Goal: Task Accomplishment & Management: Complete application form

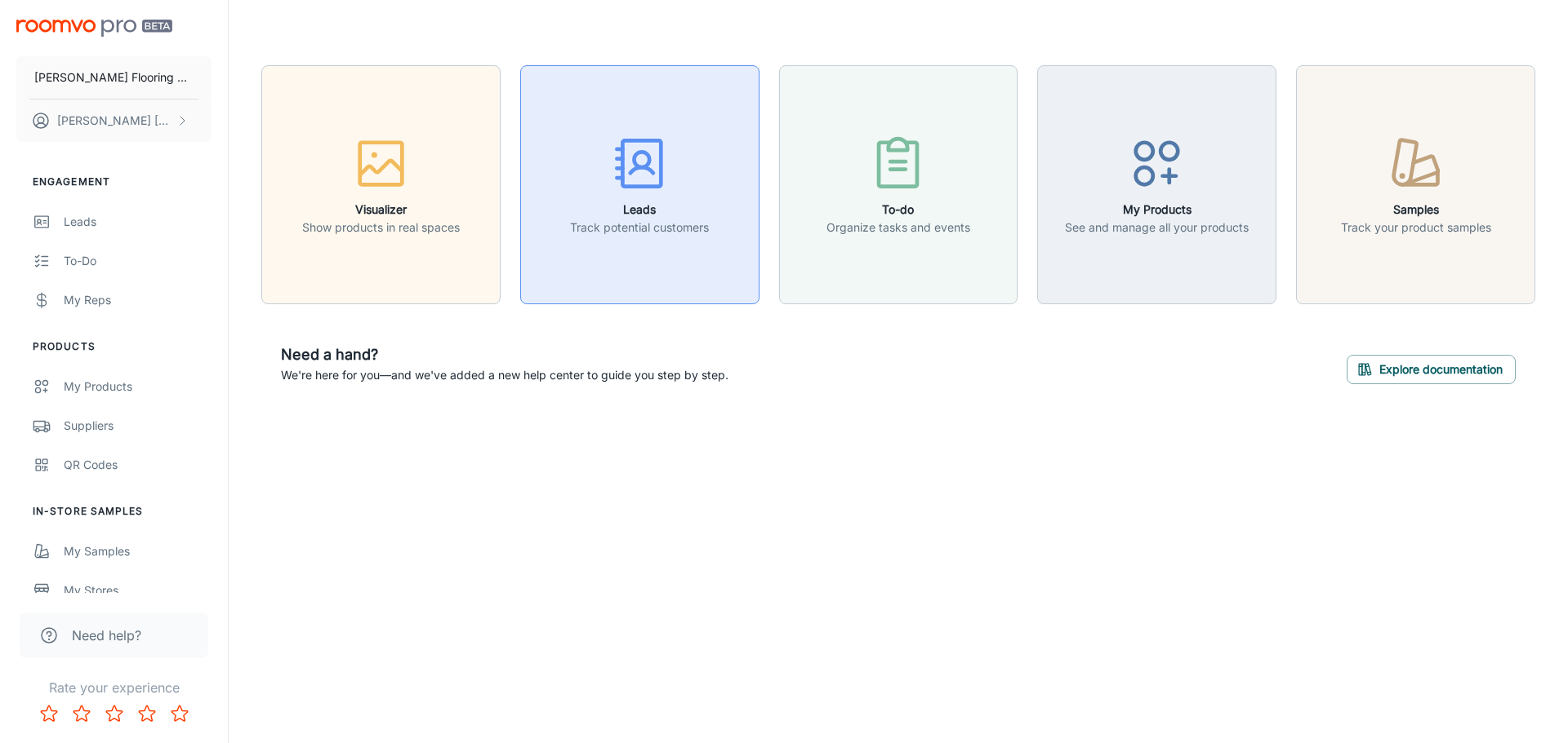
click at [711, 222] on button "Leads Track potential customers" at bounding box center [639, 184] width 239 height 239
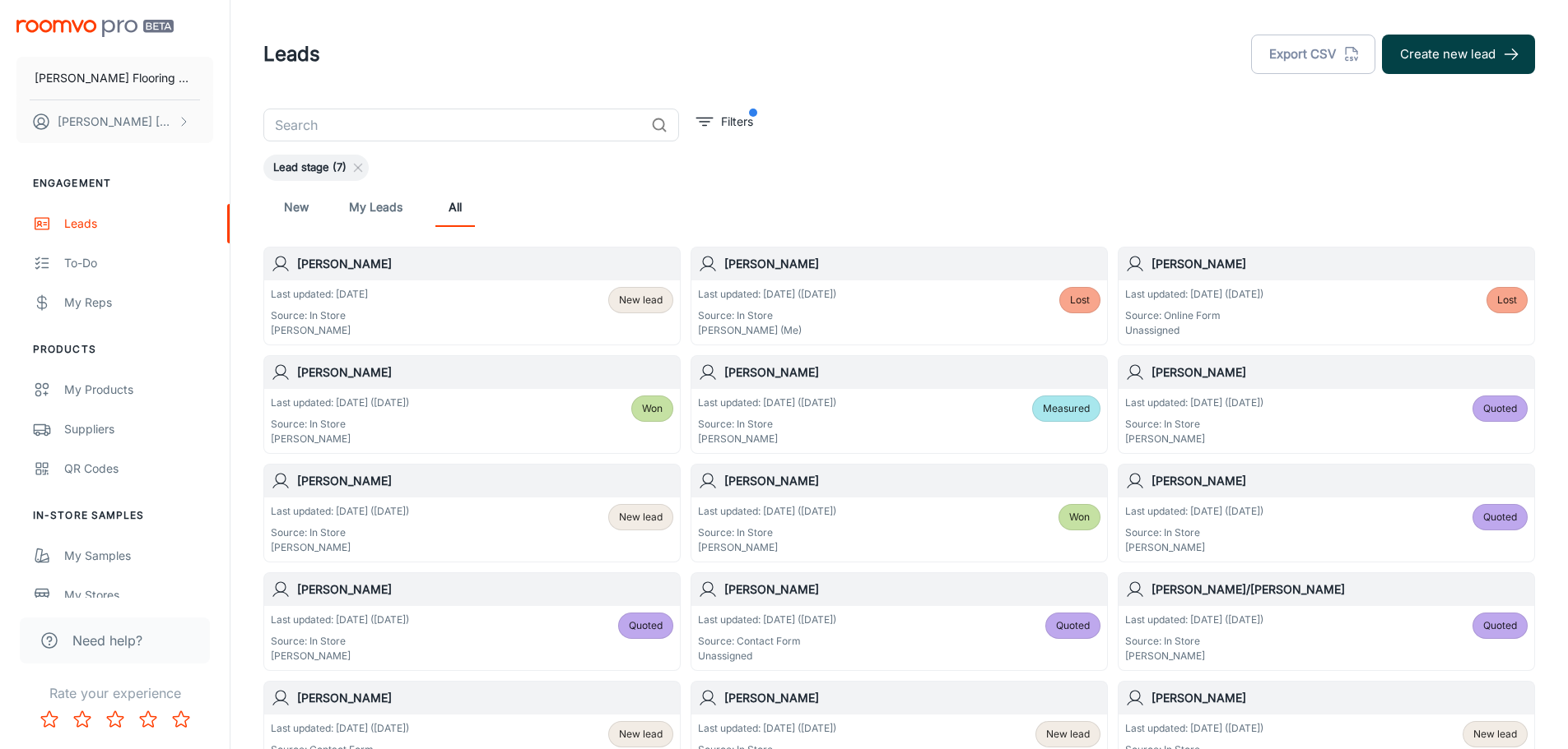
click at [1494, 58] on button "Create new lead" at bounding box center [1458, 54] width 153 height 39
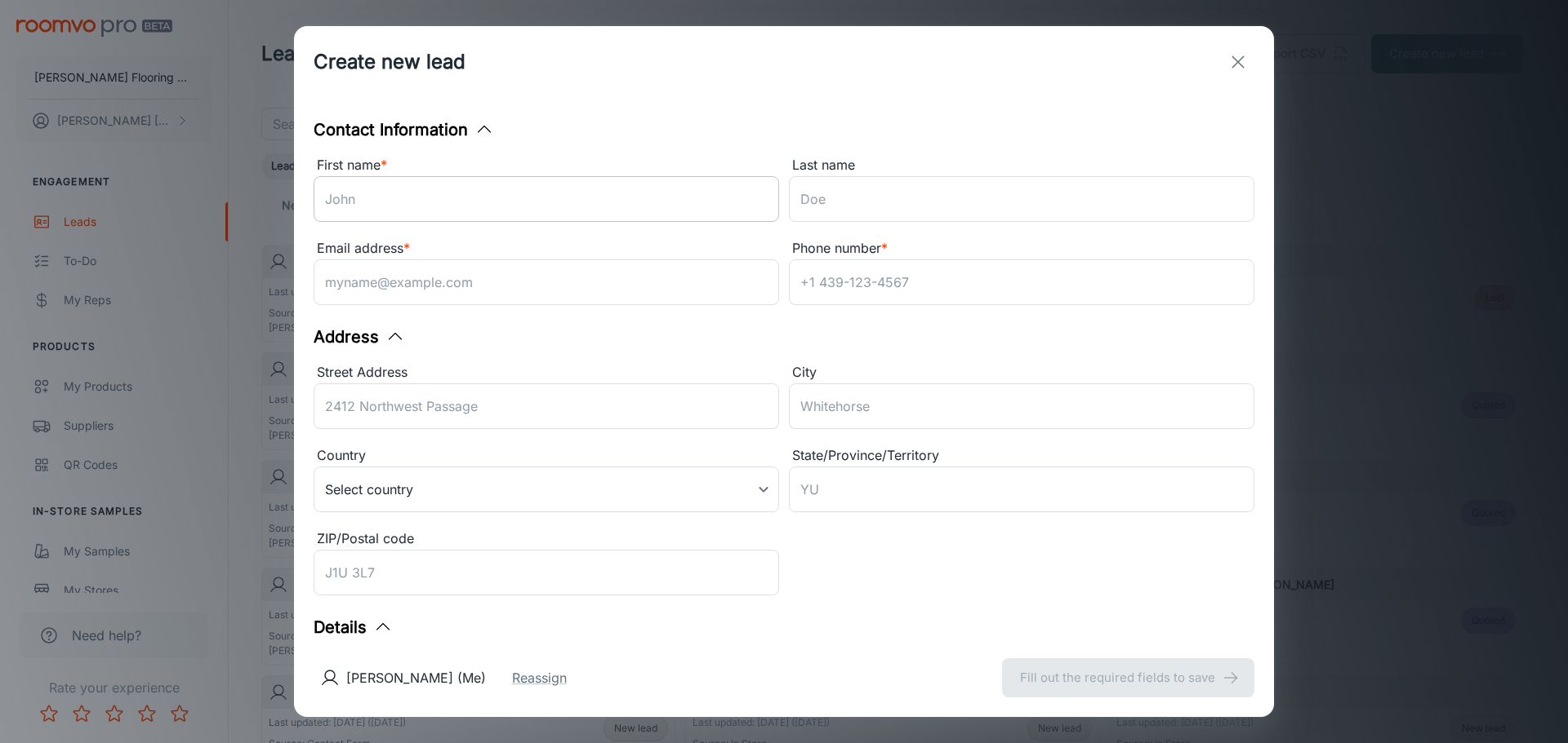
click at [580, 212] on input "First name *" at bounding box center [546, 200] width 465 height 46
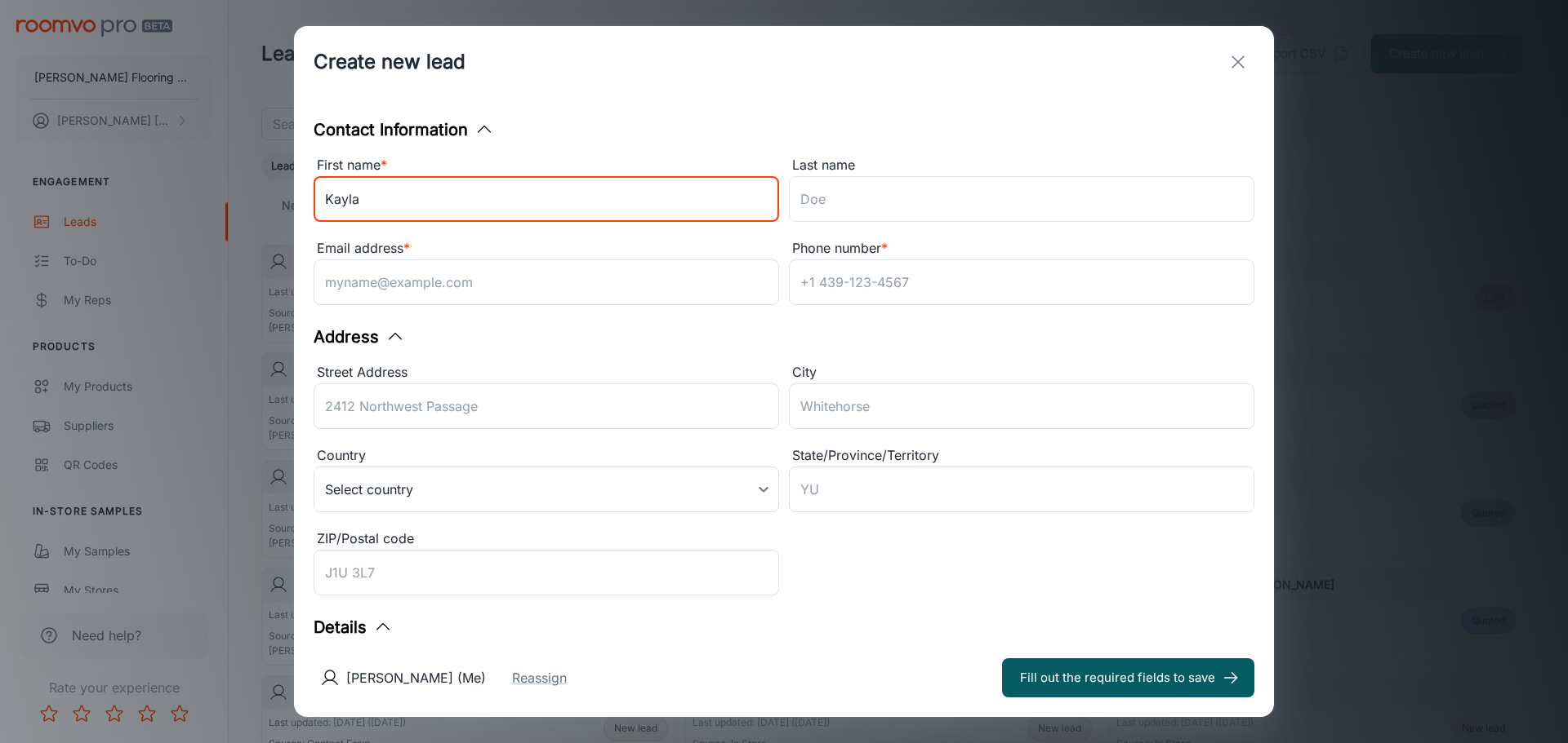
type input "Kayla"
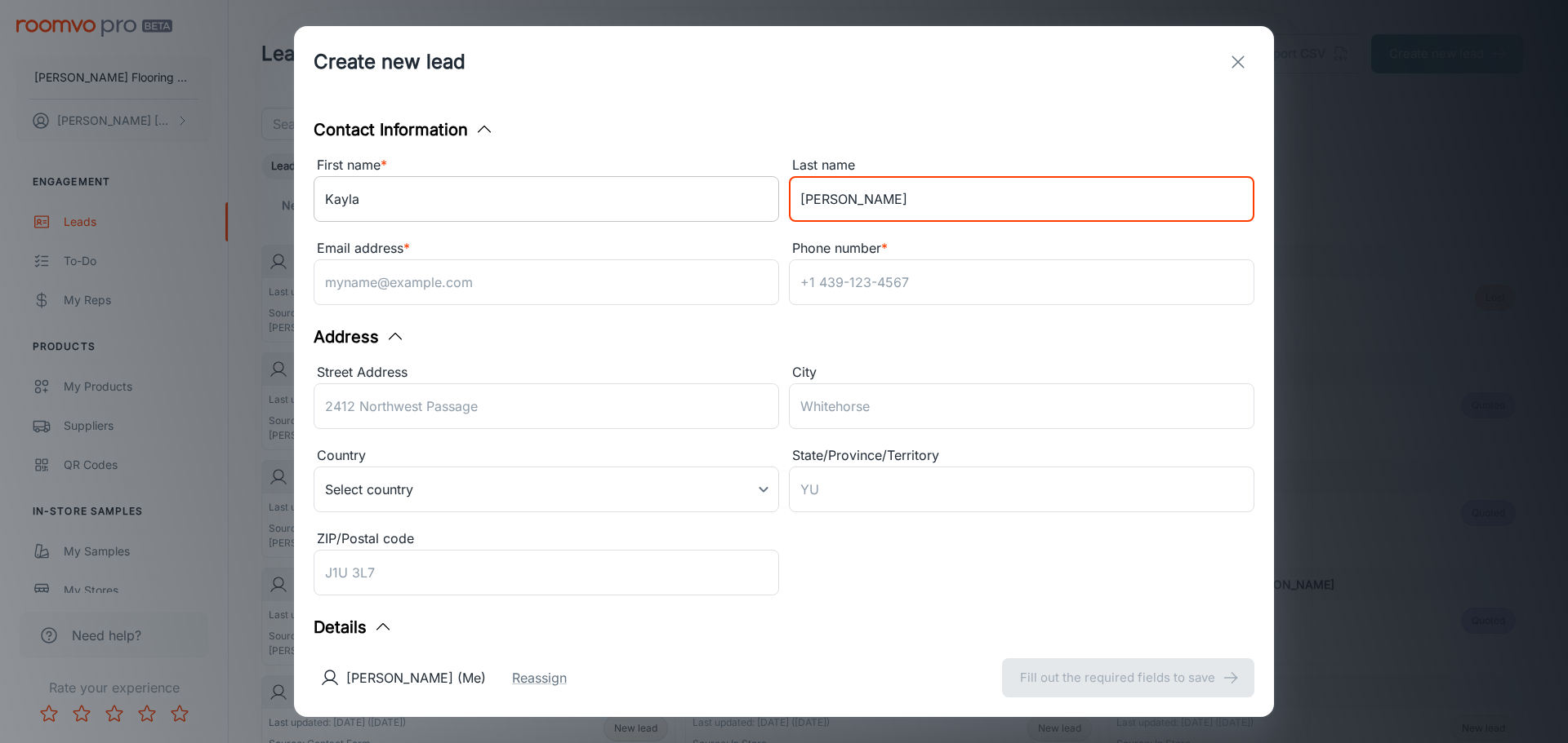
type input "[PERSON_NAME]"
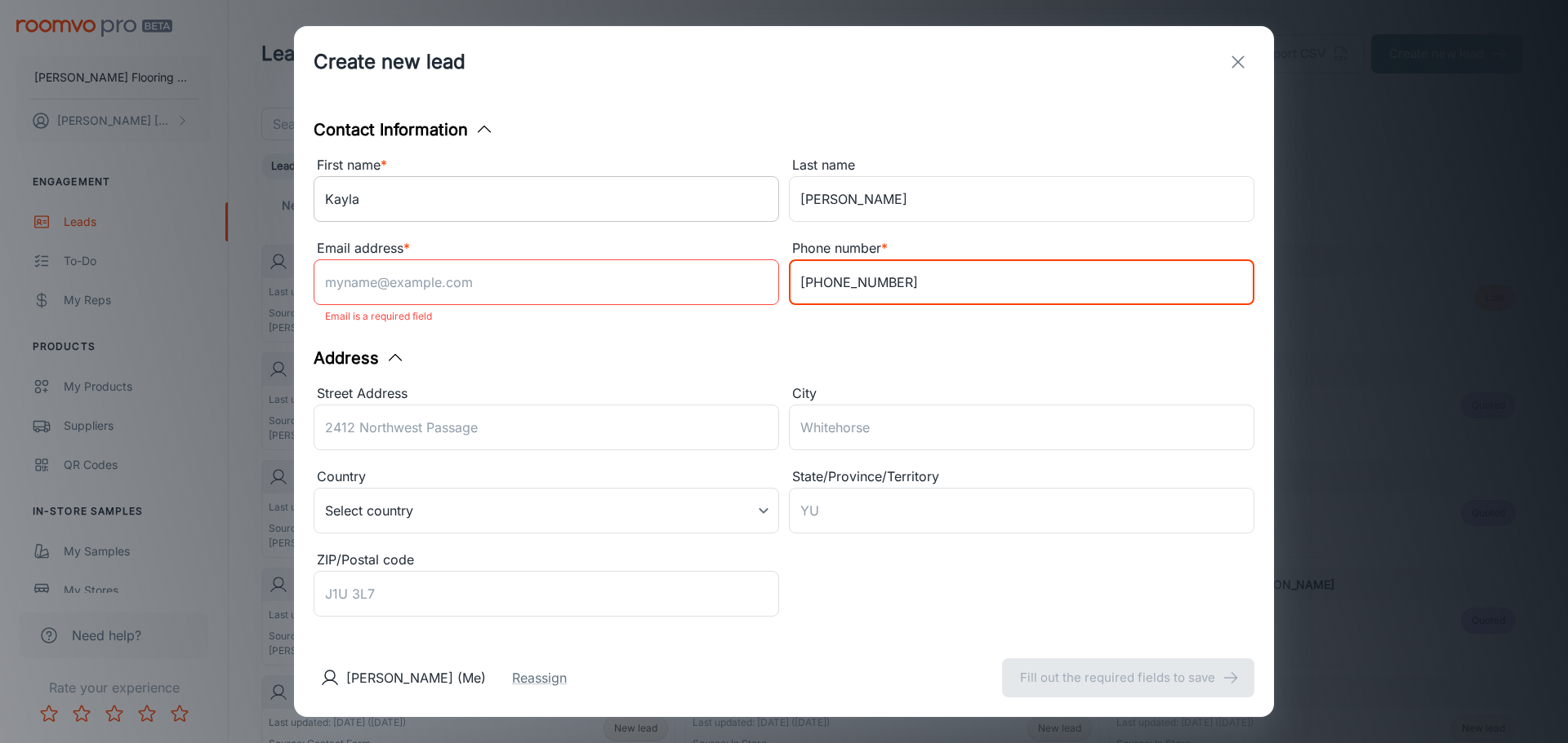
type input "[PHONE_NUMBER]"
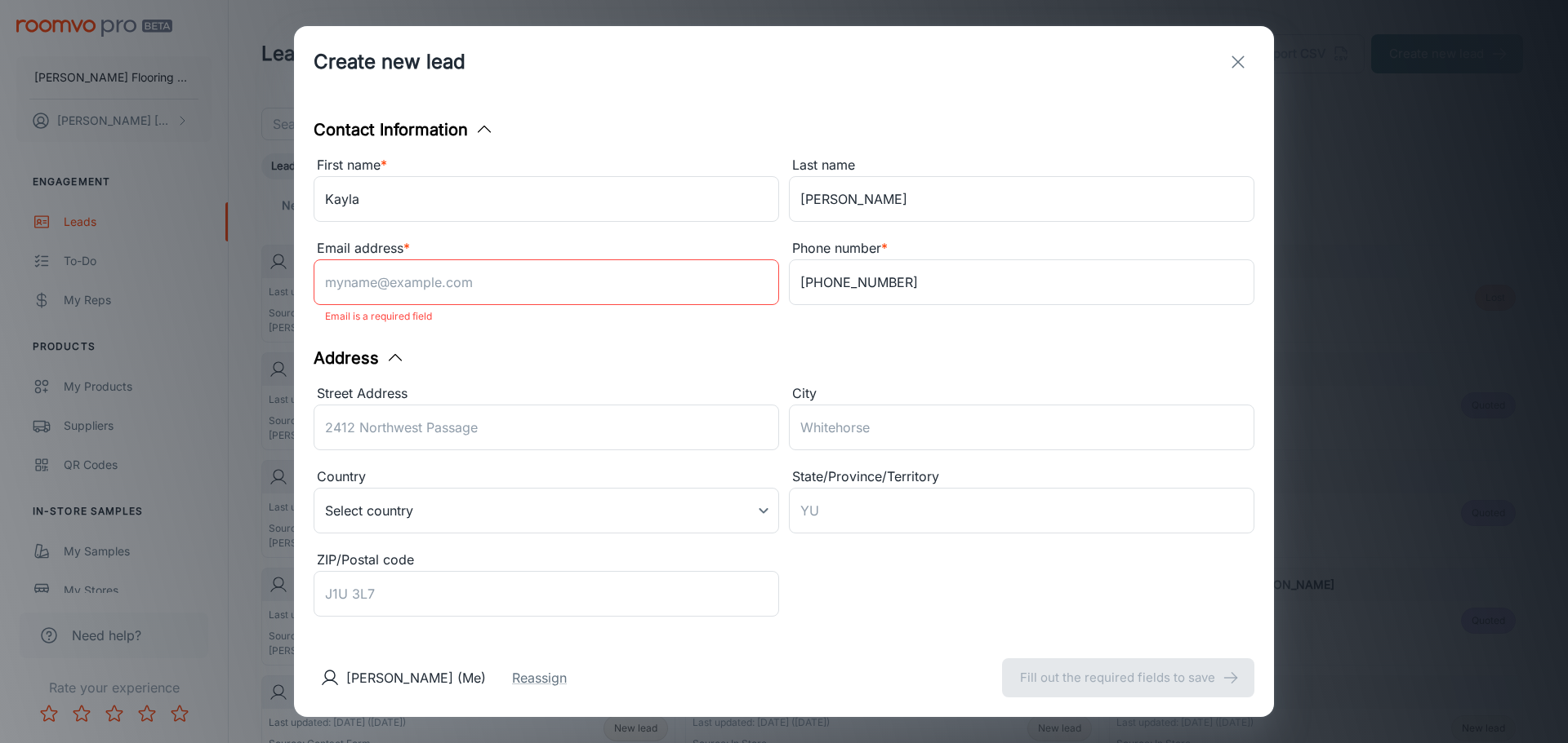
click at [533, 272] on input "Email address *" at bounding box center [546, 283] width 465 height 46
type input "[EMAIL_ADDRESS][DOMAIN_NAME]"
click at [934, 284] on input "[PHONE_NUMBER]" at bounding box center [1020, 283] width 465 height 46
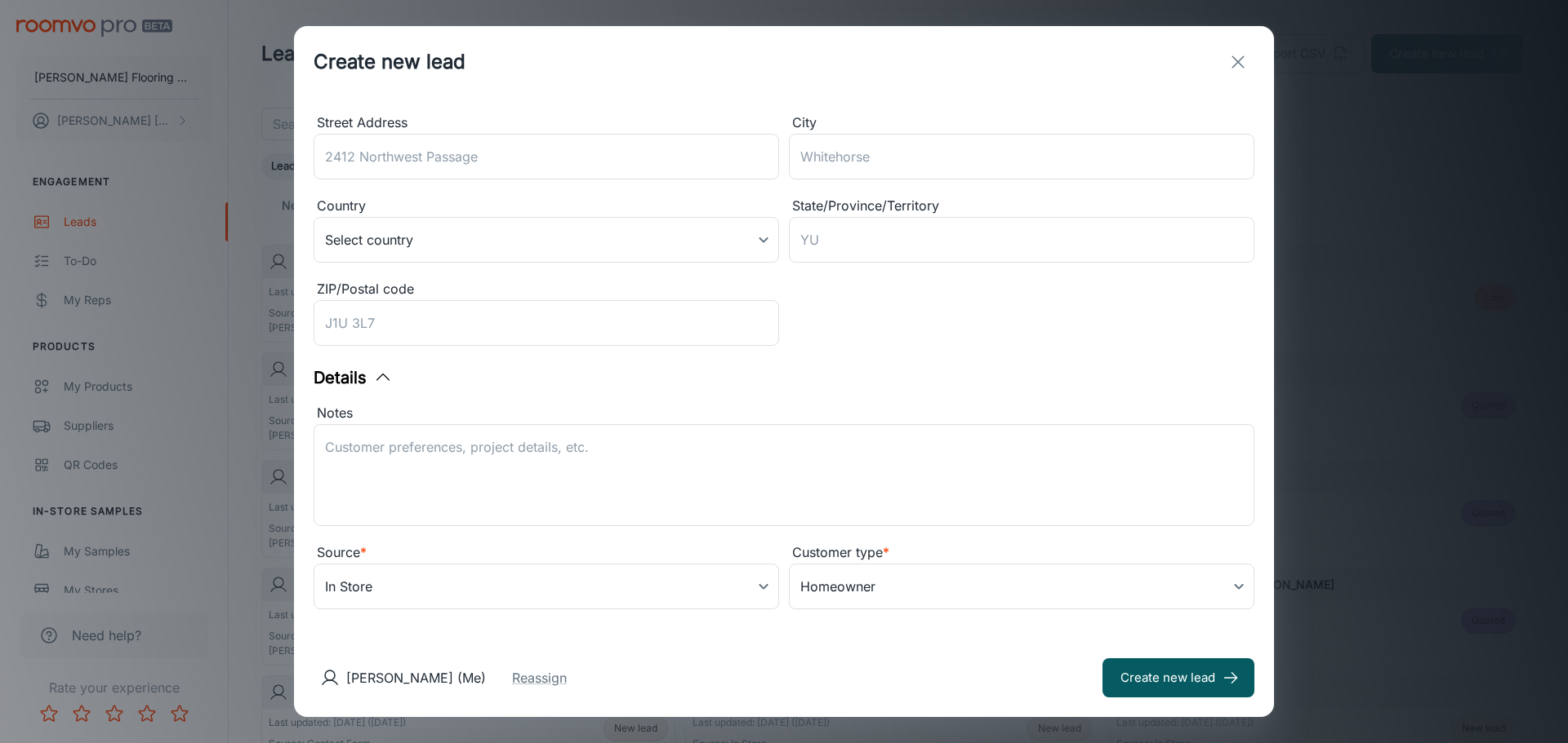
scroll to position [260, 0]
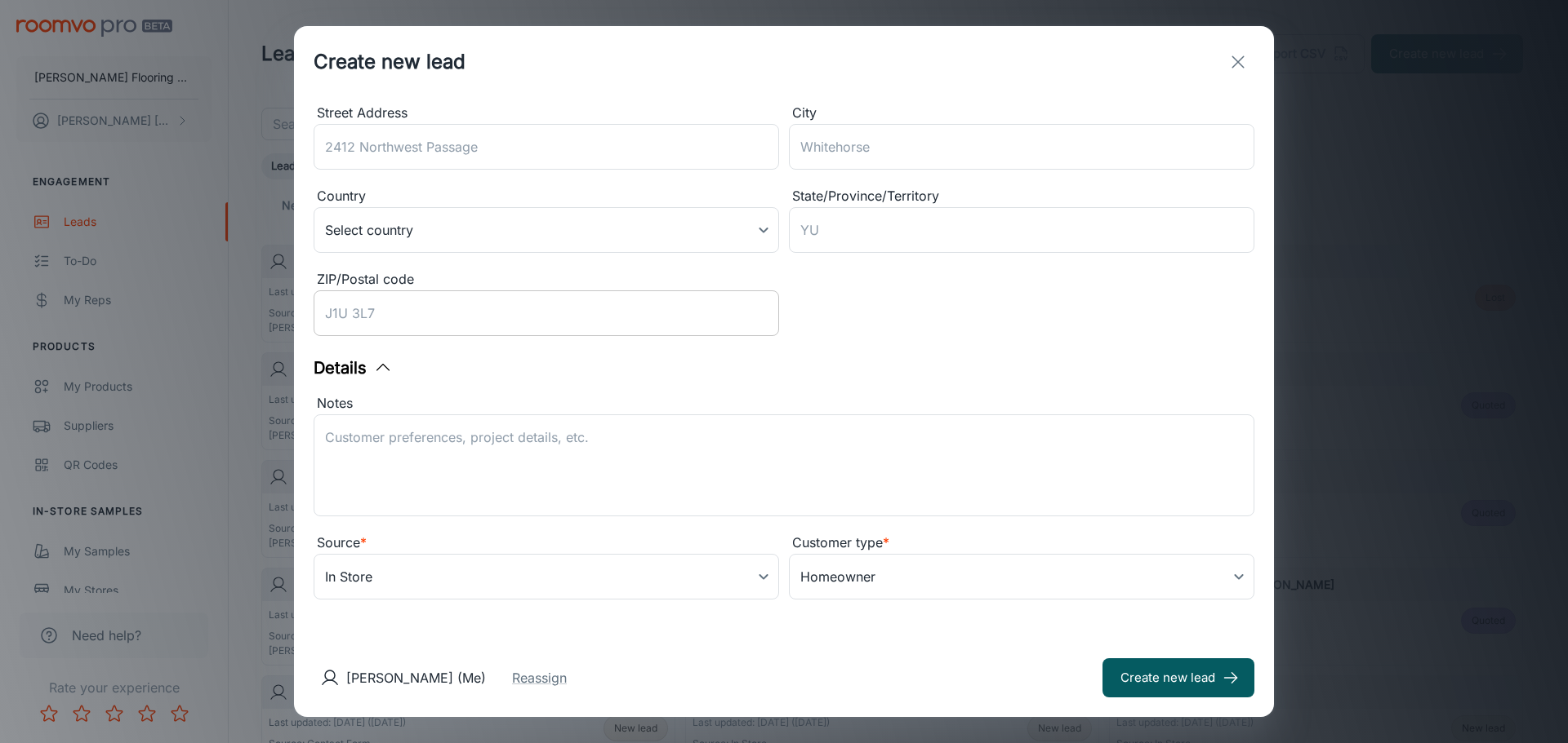
click at [430, 314] on input "ZIP/Postal code" at bounding box center [546, 313] width 465 height 46
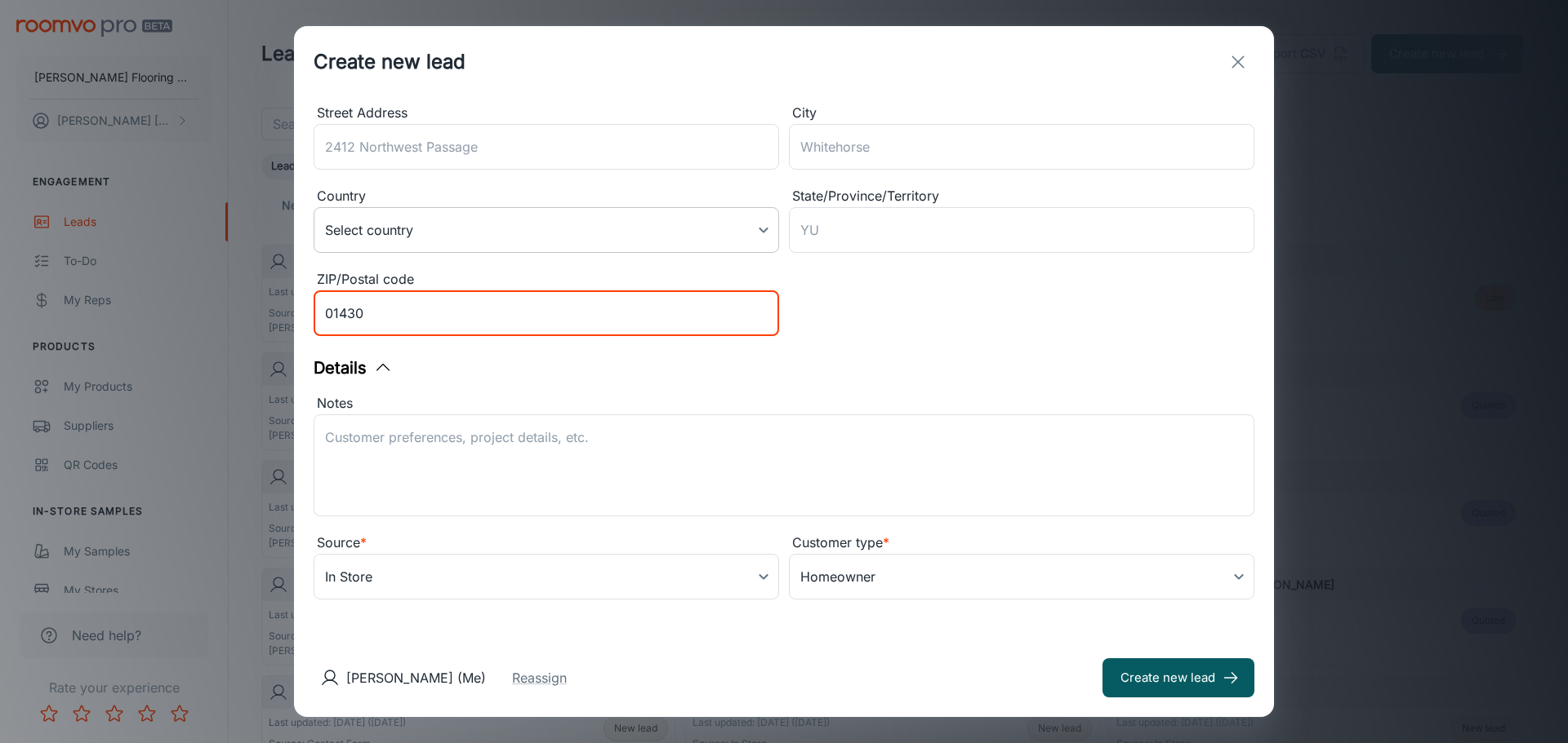
type input "01430"
click at [635, 232] on body "[PERSON_NAME] Flooring Center [PERSON_NAME] Engagement Leads To-do My Reps Prod…" at bounding box center [784, 372] width 1568 height 743
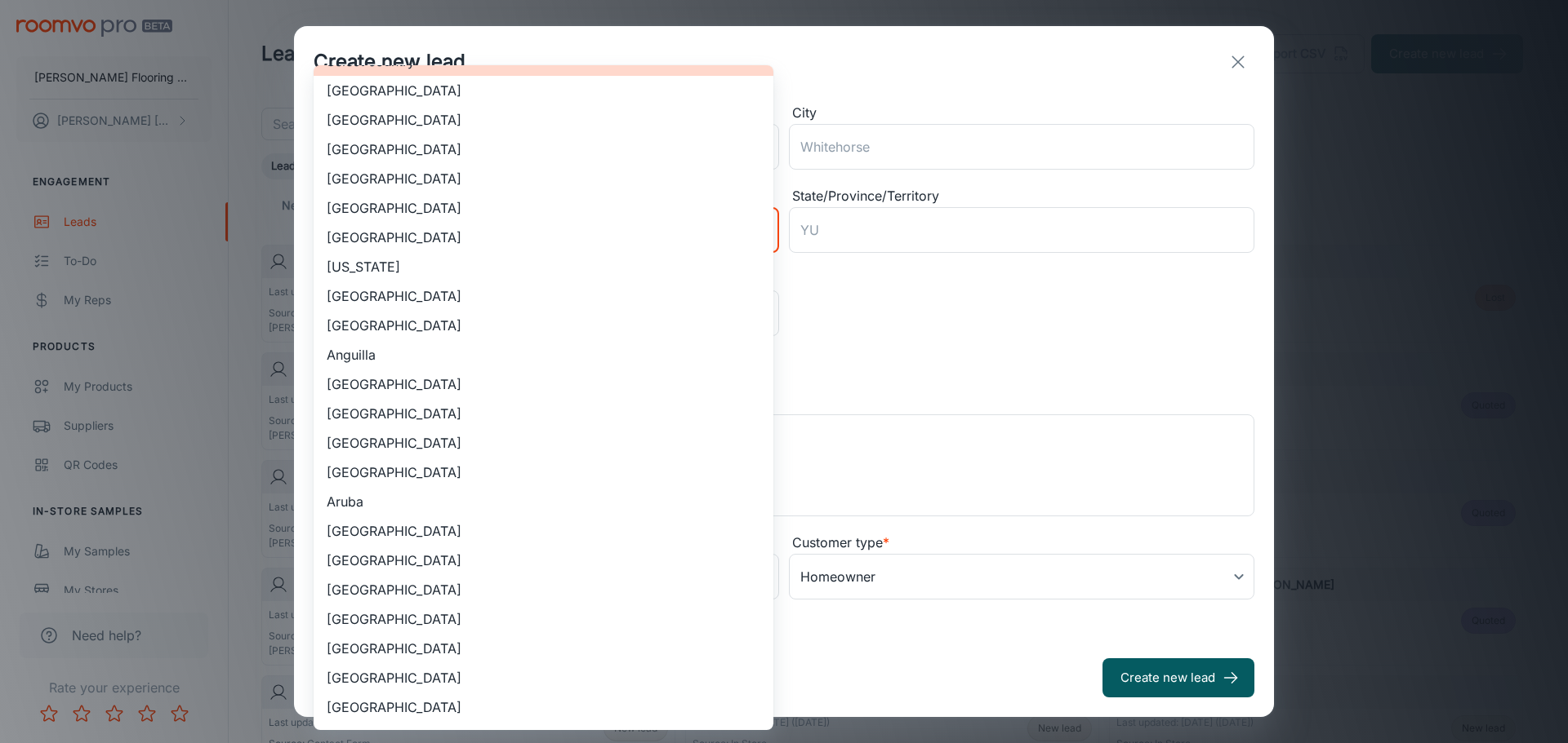
scroll to position [0, 0]
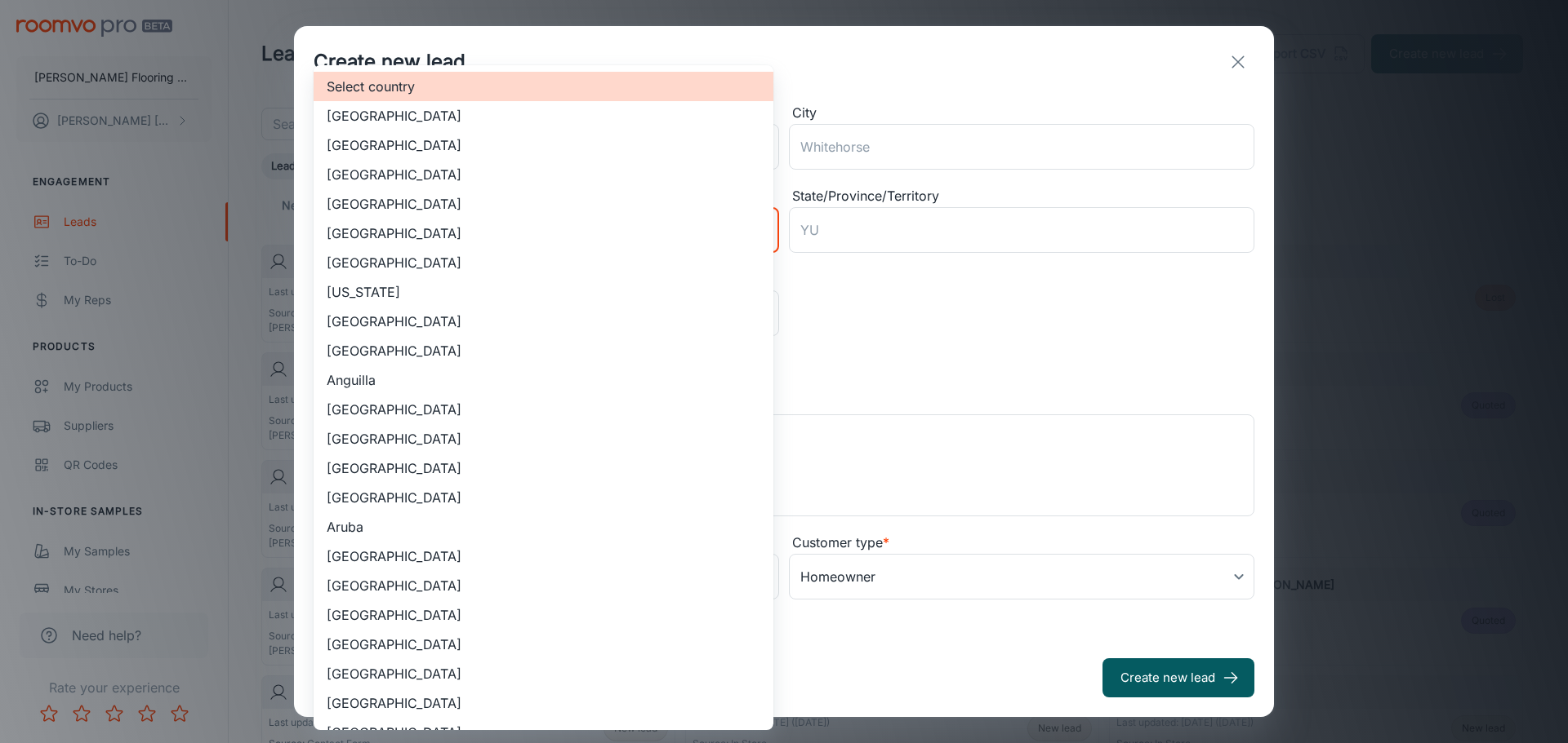
click at [429, 143] on li "[GEOGRAPHIC_DATA]" at bounding box center [543, 145] width 460 height 30
type input "US"
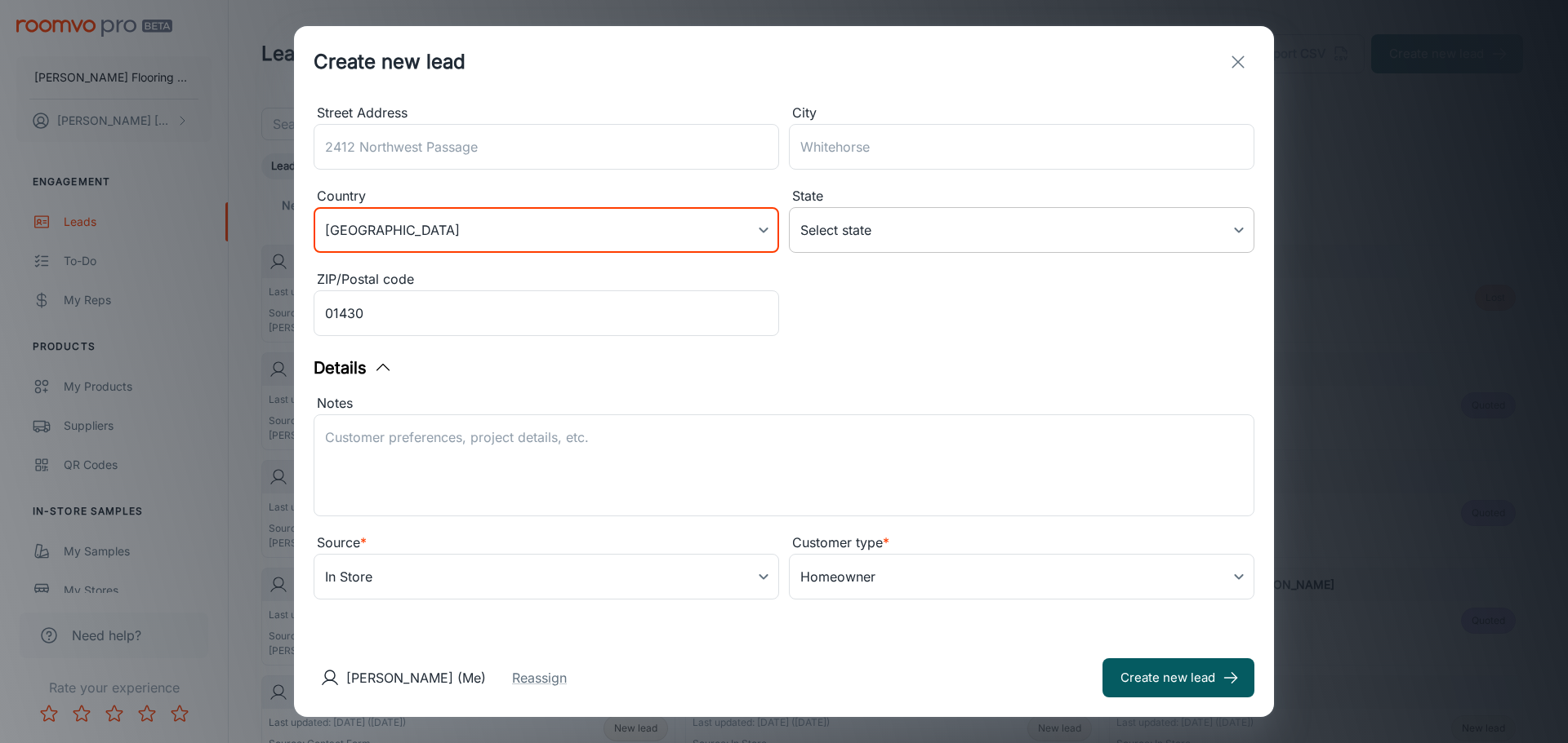
click at [894, 223] on body "[PERSON_NAME] Flooring Center [PERSON_NAME] Engagement Leads To-do My Reps Prod…" at bounding box center [784, 372] width 1568 height 743
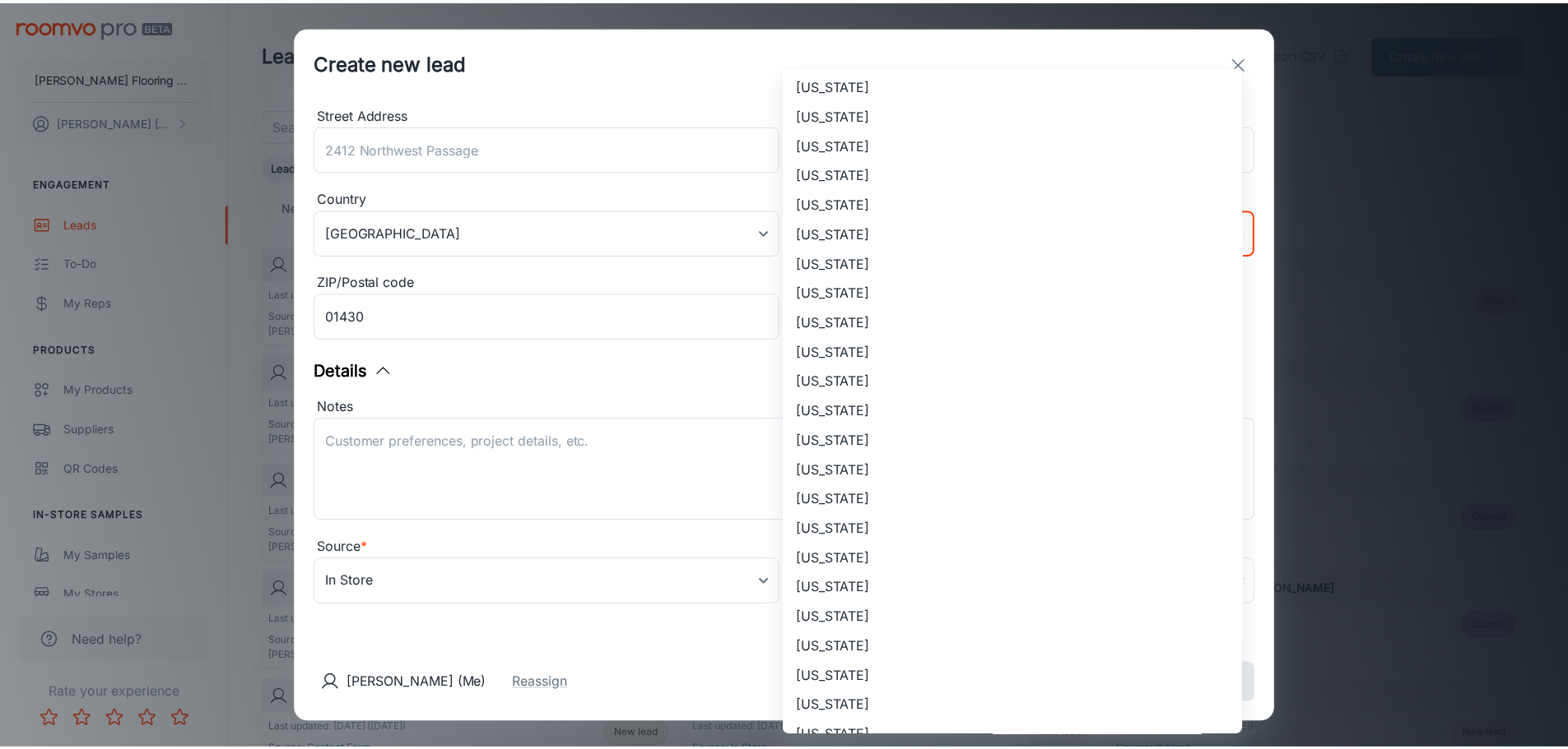
scroll to position [494, 0]
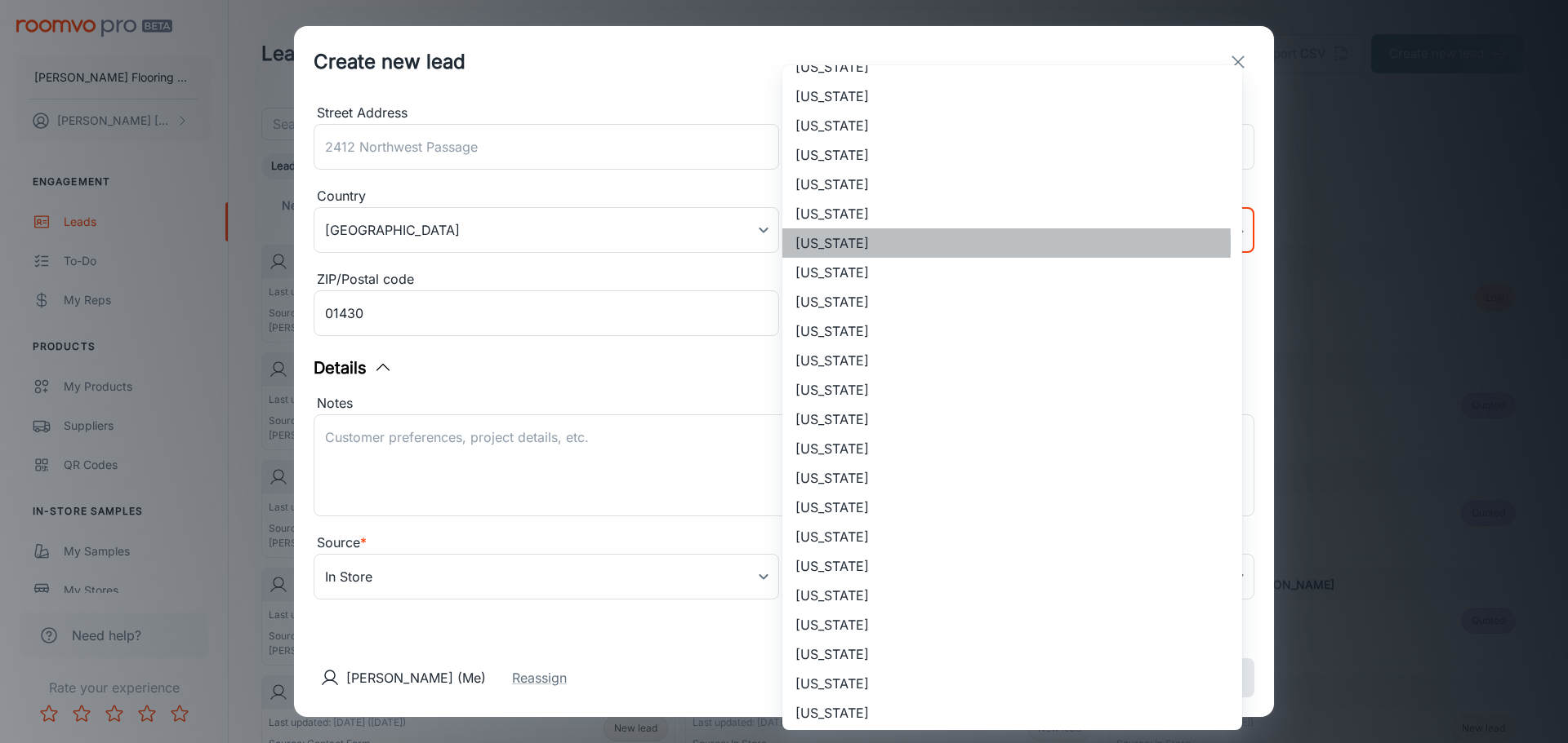
click at [830, 244] on li "[US_STATE]" at bounding box center [1012, 243] width 460 height 30
type input "[US_STATE]"
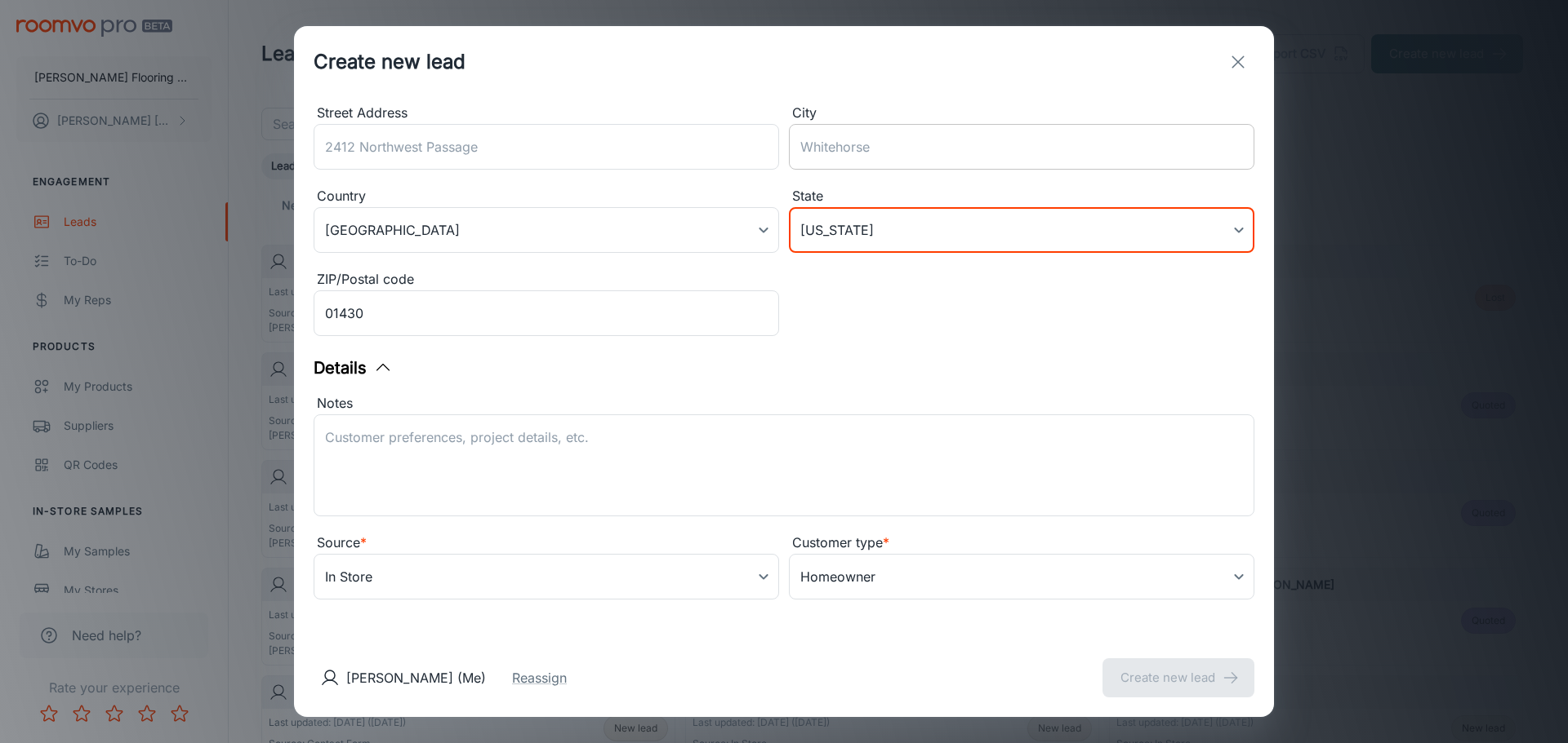
click at [880, 134] on input "City" at bounding box center [1020, 147] width 465 height 46
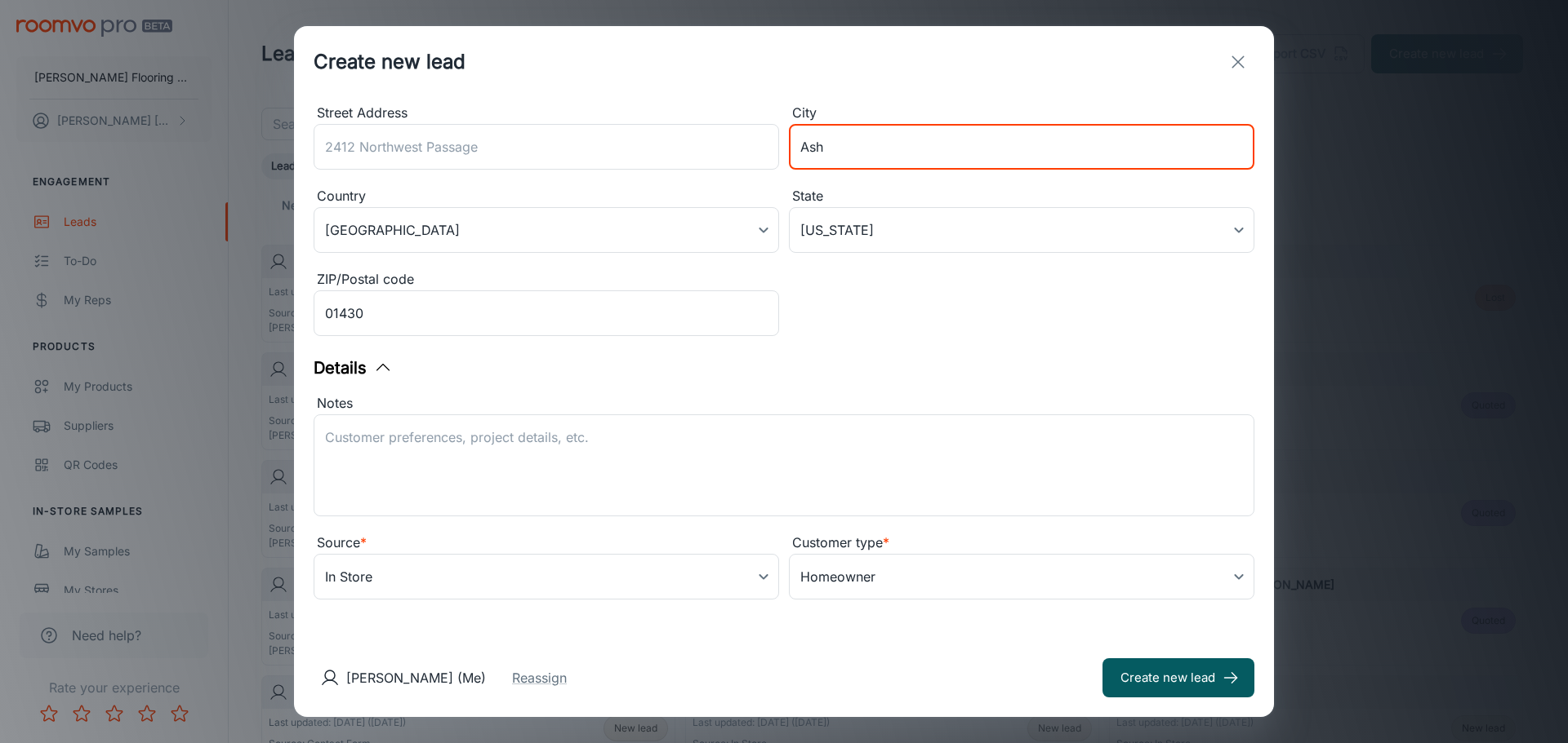
type input "Ashburnham"
click at [768, 406] on div "Notes" at bounding box center [784, 404] width 940 height 21
click at [768, 429] on textarea "Notes" at bounding box center [784, 466] width 917 height 75
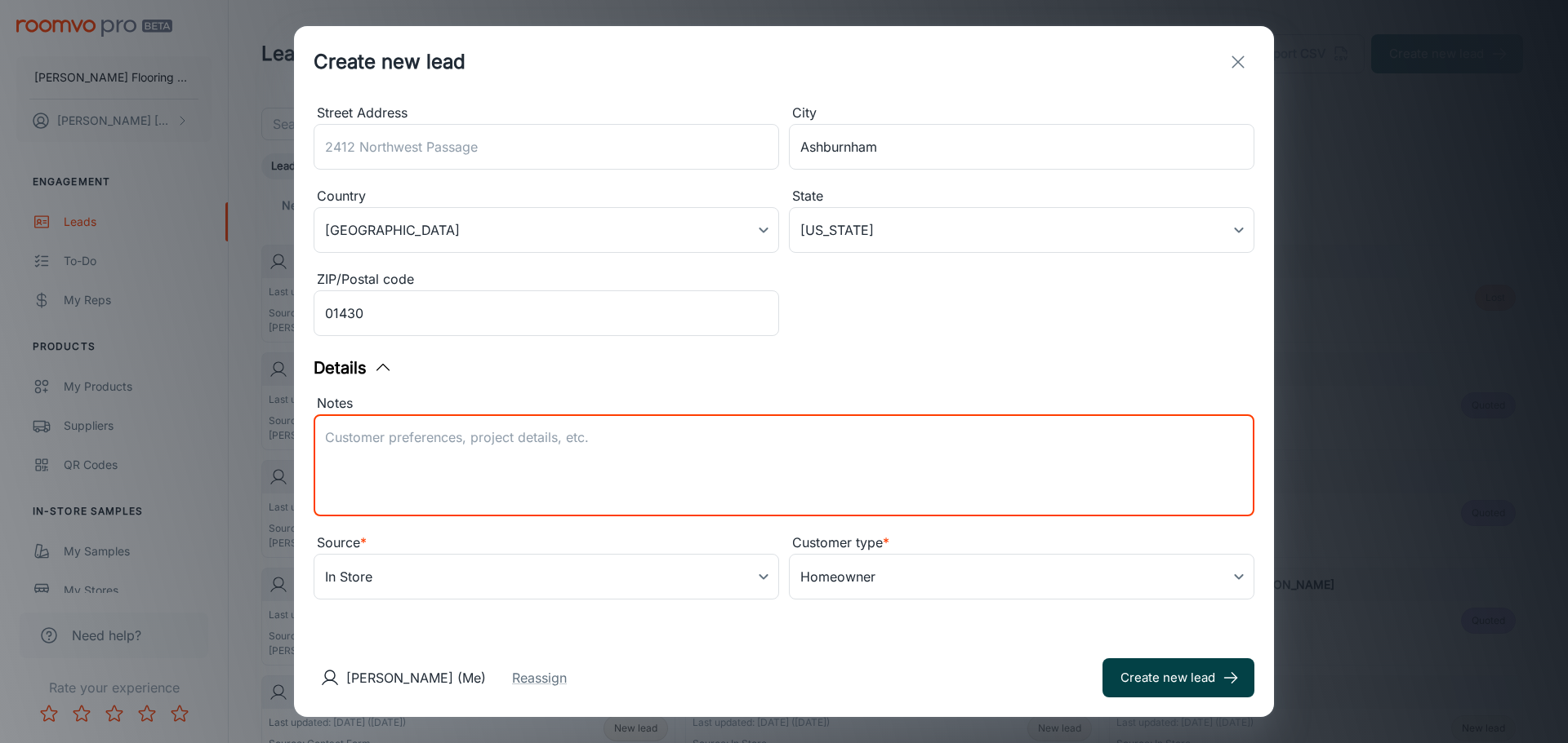
click at [1147, 681] on button "Create new lead" at bounding box center [1178, 678] width 152 height 39
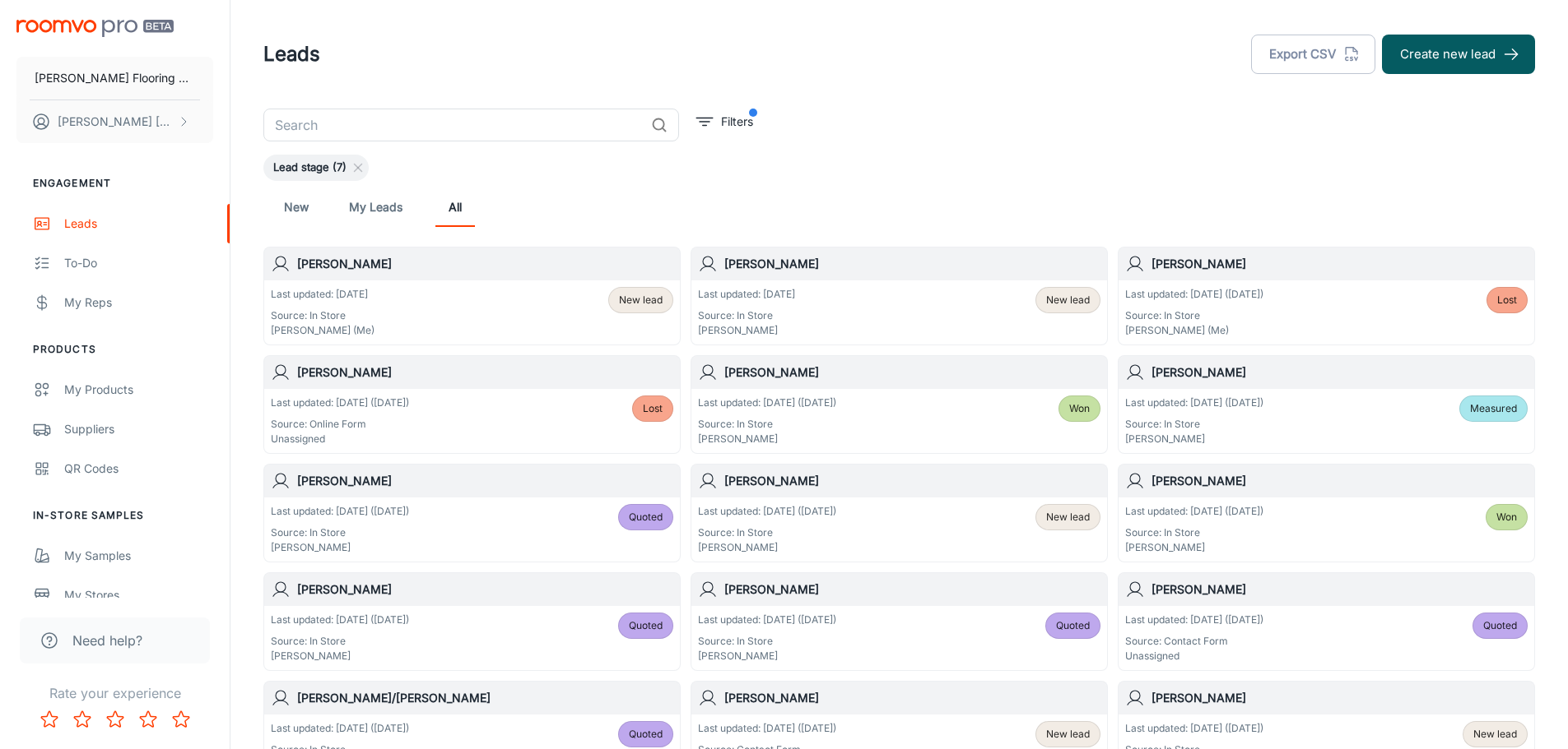
click at [426, 317] on div "Last updated: [DATE] Source: In Store [PERSON_NAME] (Me) New lead" at bounding box center [472, 312] width 403 height 51
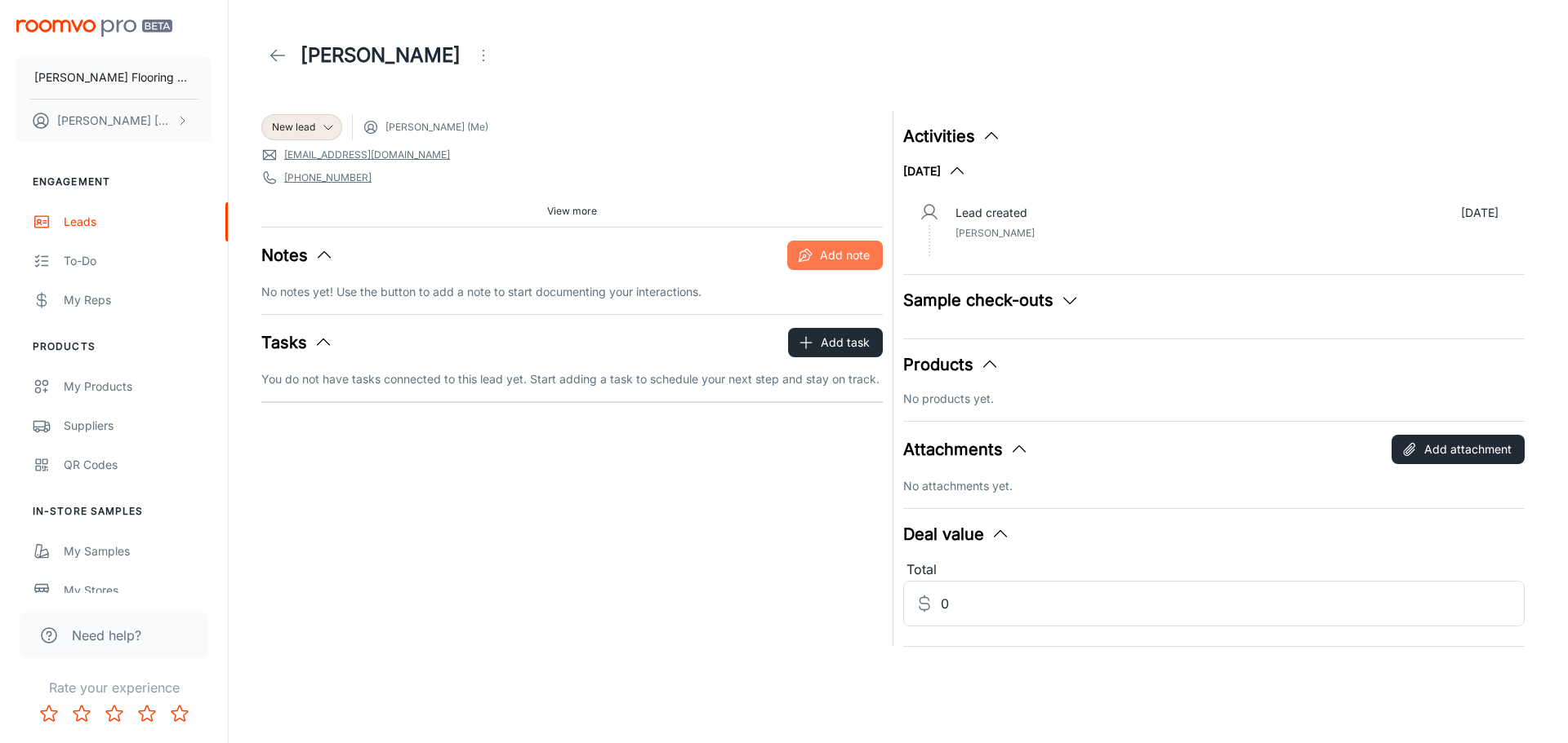
click at [864, 260] on button "Add note" at bounding box center [835, 255] width 96 height 30
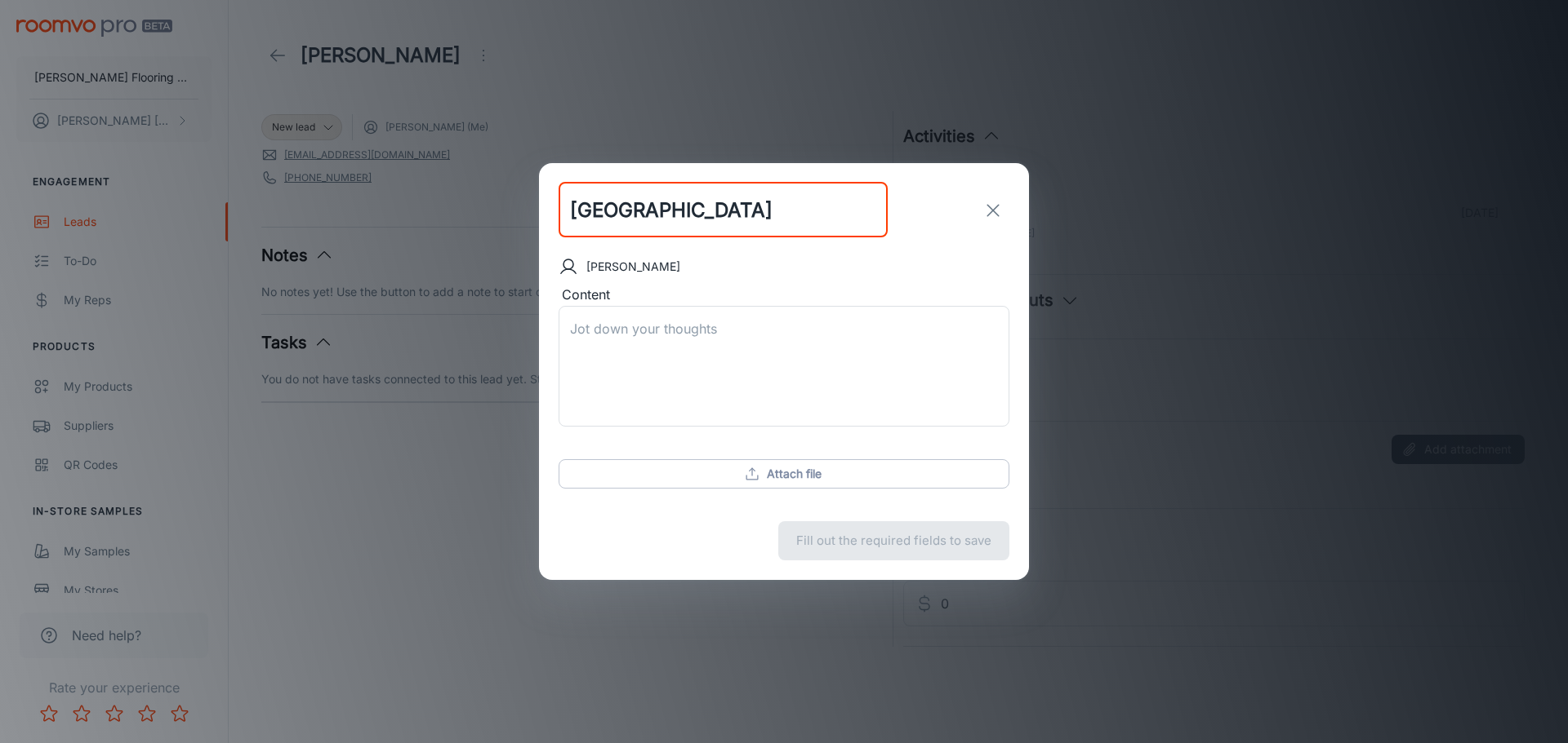
click at [578, 209] on input "[GEOGRAPHIC_DATA]" at bounding box center [722, 210] width 329 height 55
click at [569, 206] on input "[GEOGRAPHIC_DATA]" at bounding box center [722, 210] width 329 height 55
type input "Bldg. [GEOGRAPHIC_DATA]"
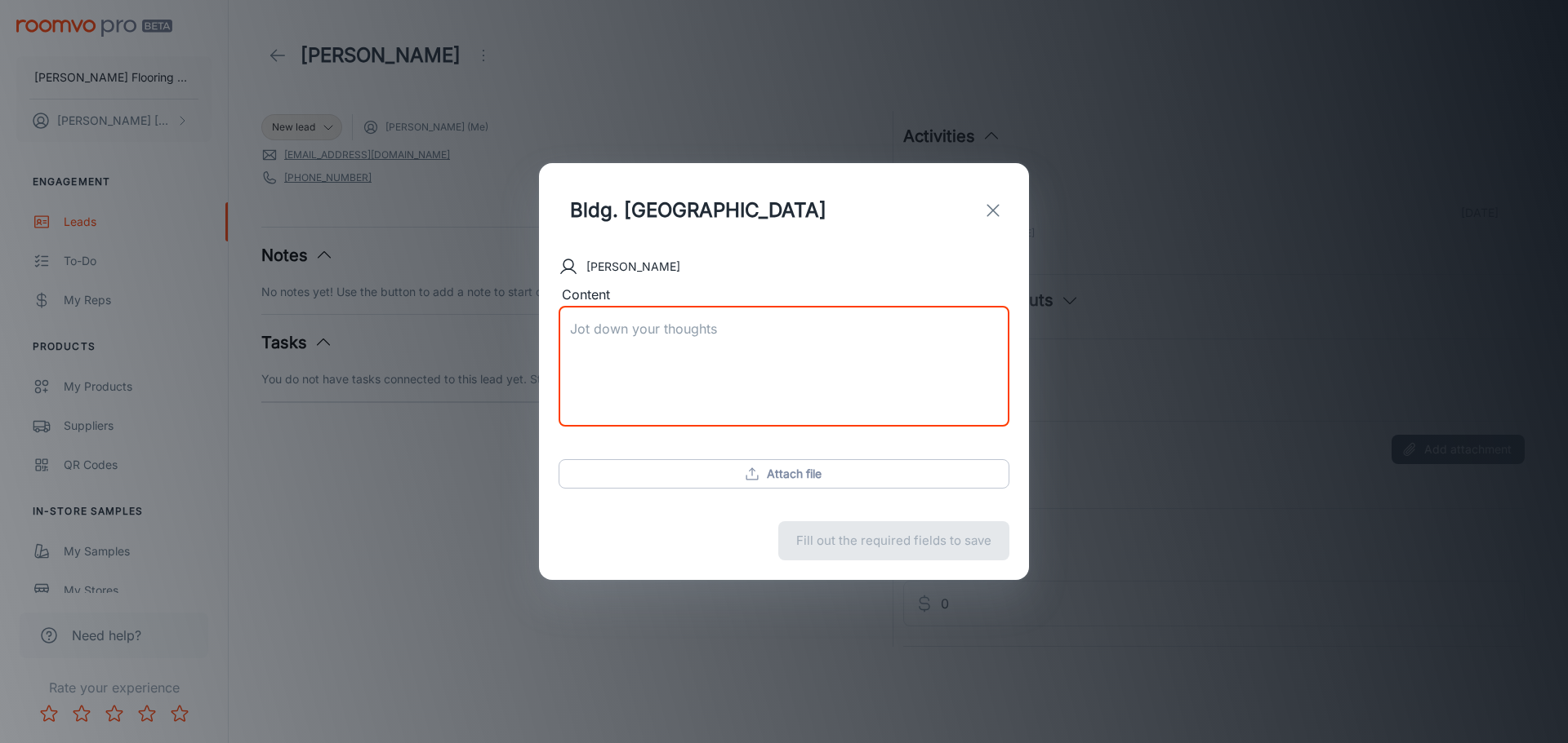
click at [629, 329] on textarea "Content" at bounding box center [784, 367] width 428 height 94
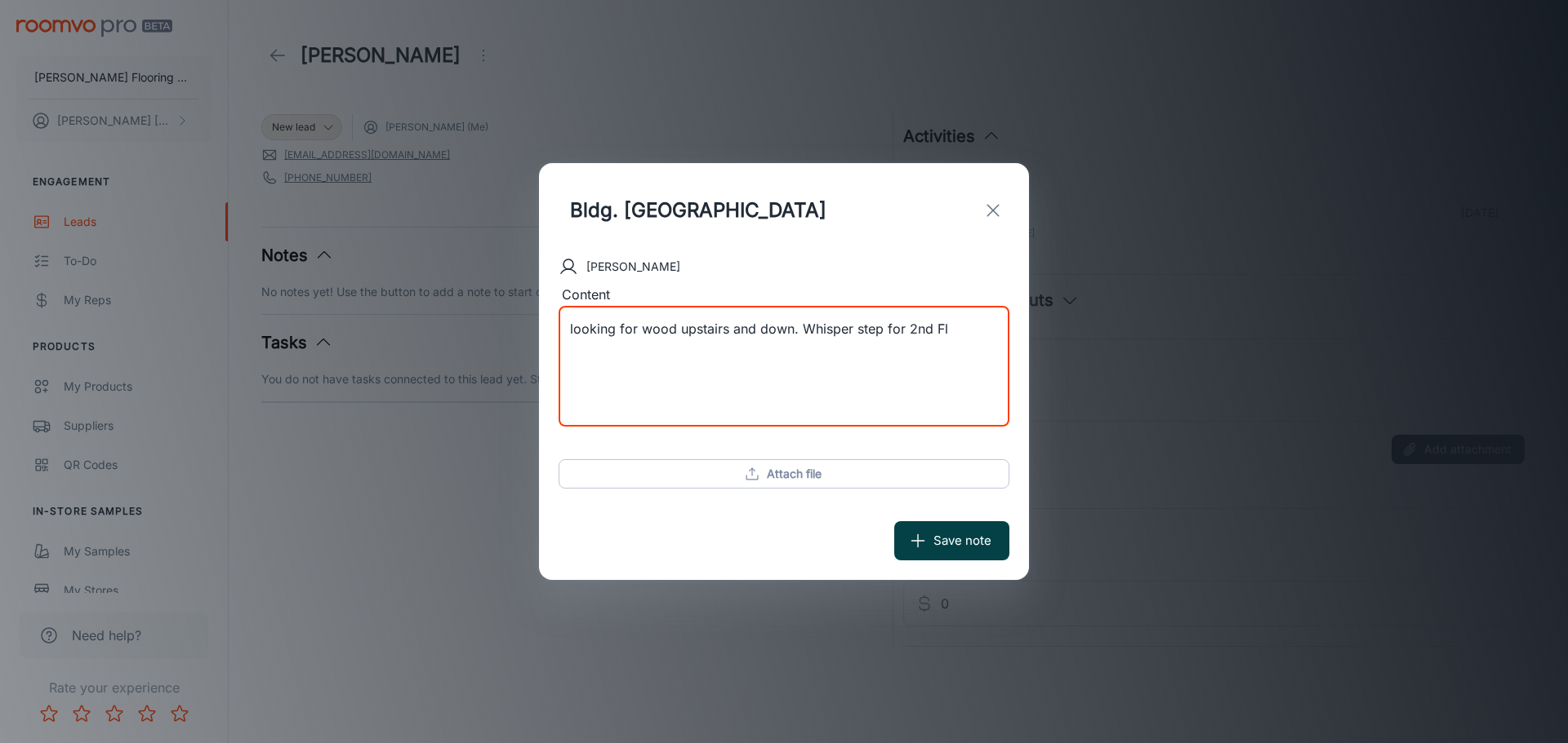
type textarea "looking for wood upstairs and down. Whisper step for 2nd Fl"
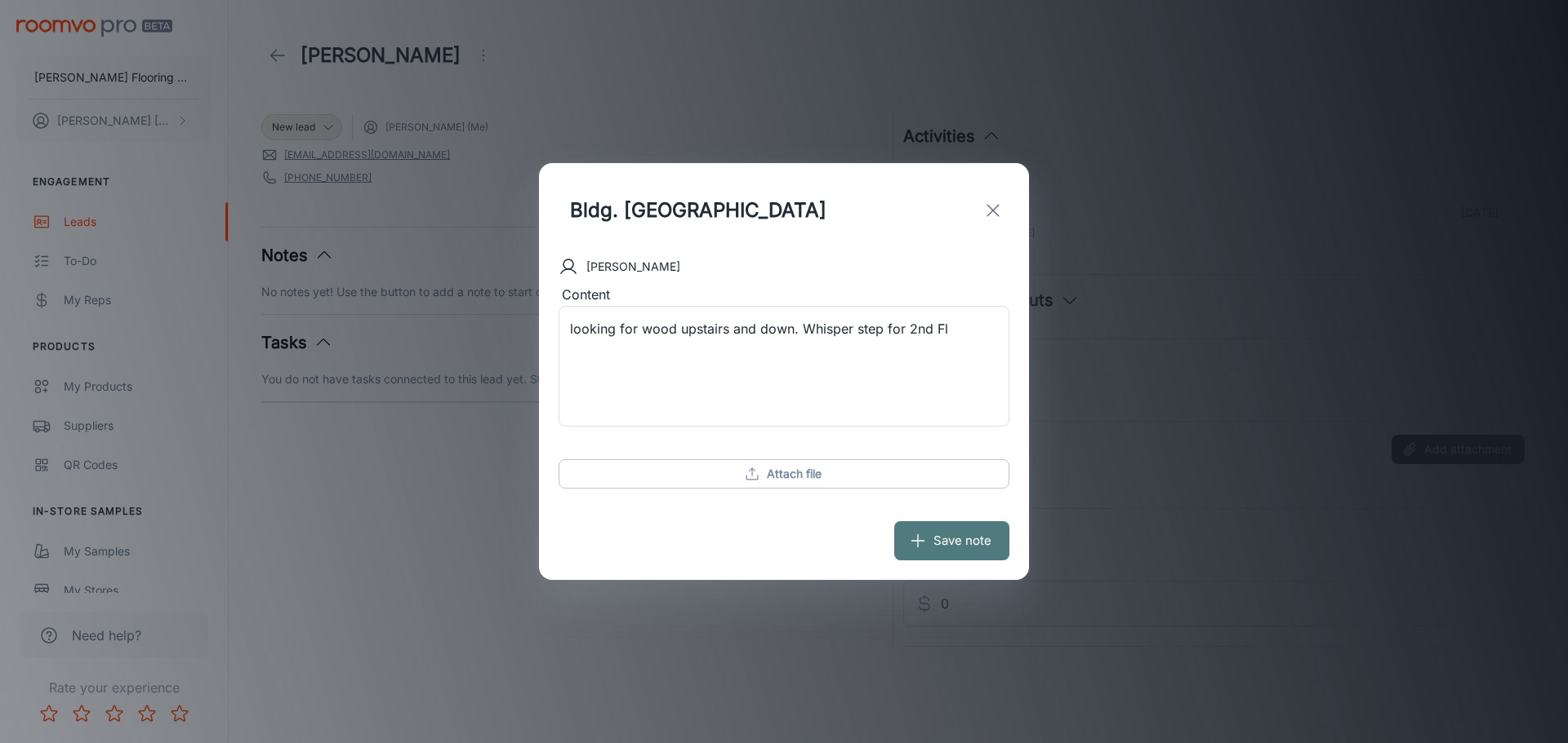
click at [957, 536] on button "Save note" at bounding box center [952, 541] width 115 height 39
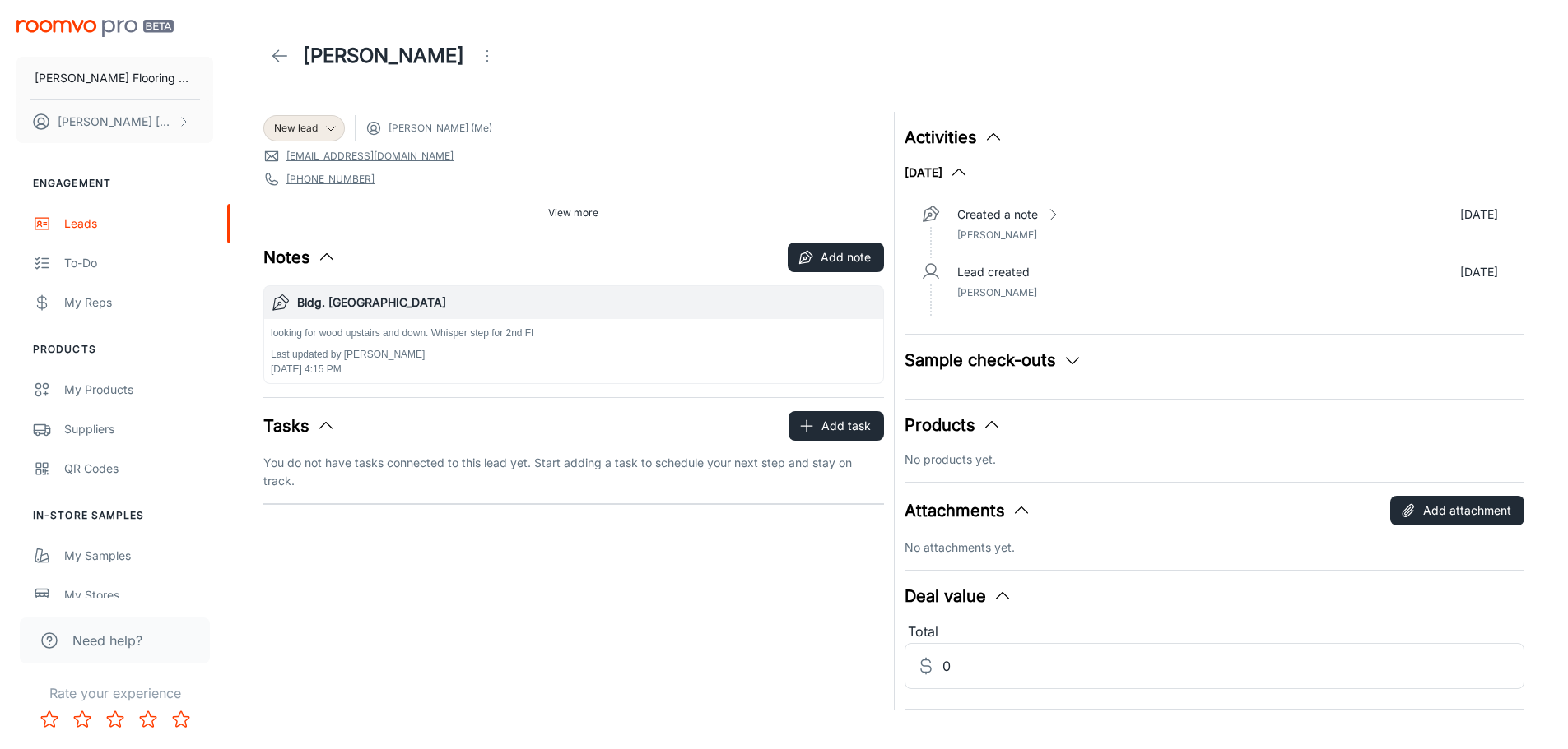
click at [272, 54] on icon at bounding box center [279, 56] width 20 height 20
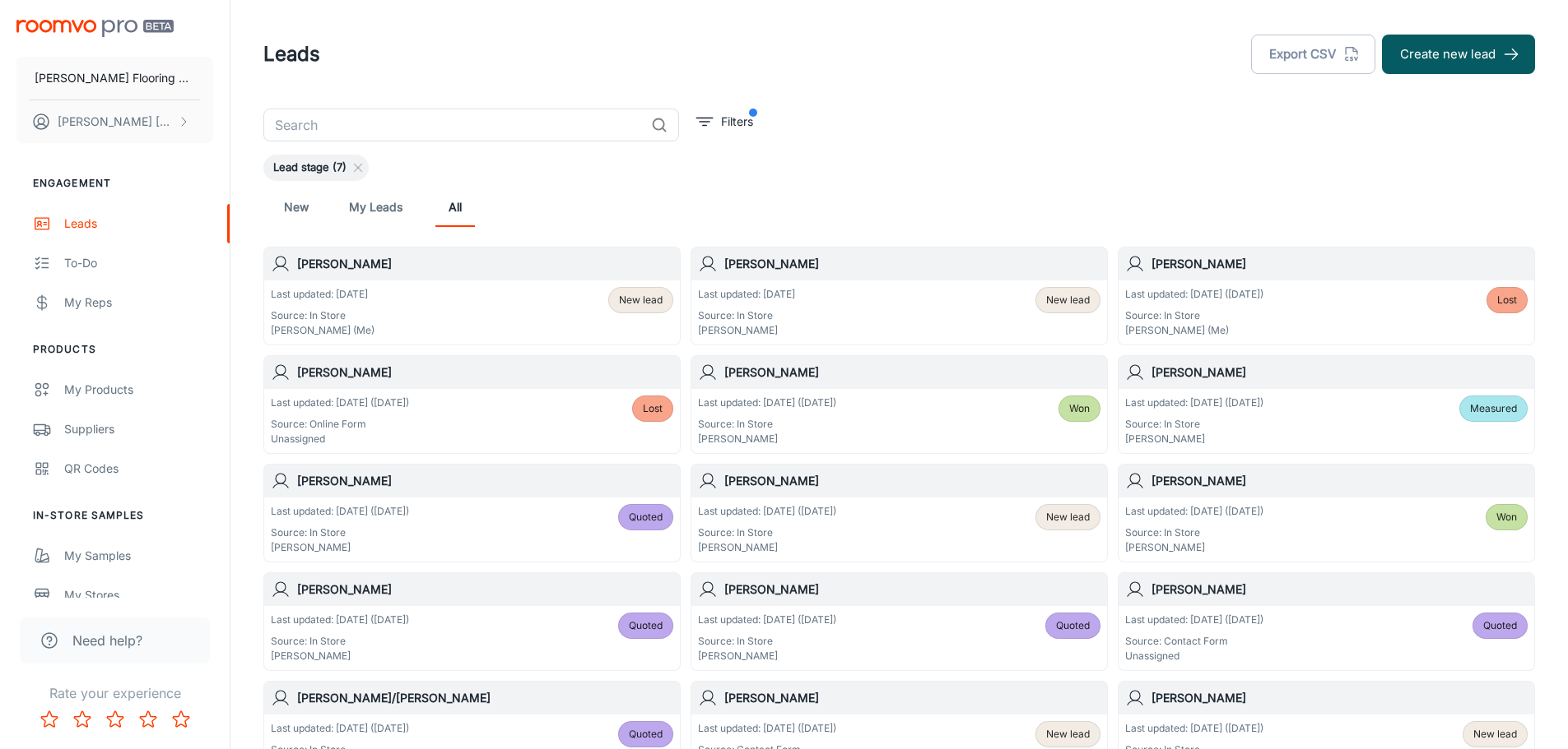
click at [1014, 107] on header "Leads Export CSV Create new lead" at bounding box center [899, 54] width 1311 height 109
click at [1145, 199] on div "New My Leads All" at bounding box center [899, 207] width 1245 height 39
